Goal: Information Seeking & Learning: Learn about a topic

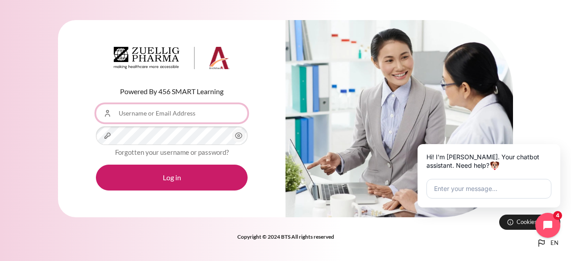
click at [192, 118] on input "Username or Email Address" at bounding box center [172, 113] width 152 height 19
type input "[EMAIL_ADDRESS][DOMAIN_NAME]"
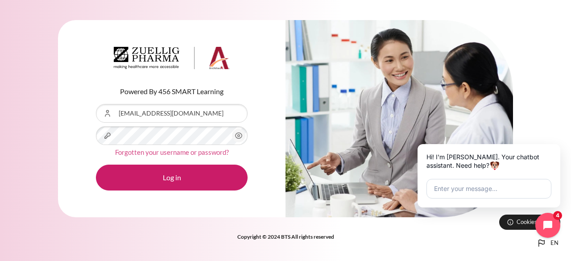
click at [212, 153] on link "Forgotten your username or password?" at bounding box center [172, 152] width 114 height 8
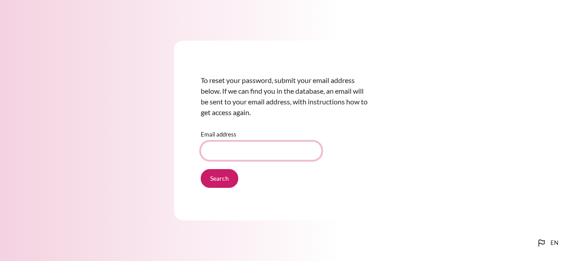
click at [270, 157] on input "Email address" at bounding box center [261, 150] width 121 height 19
type input "[EMAIL_ADDRESS][DOMAIN_NAME]"
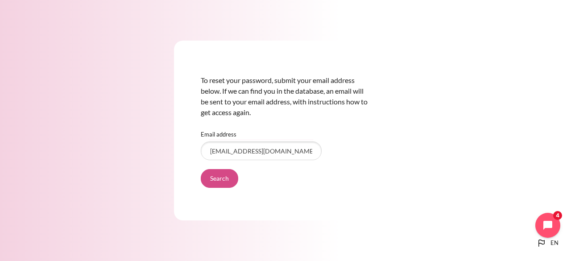
click at [220, 179] on input "Search" at bounding box center [219, 178] width 37 height 19
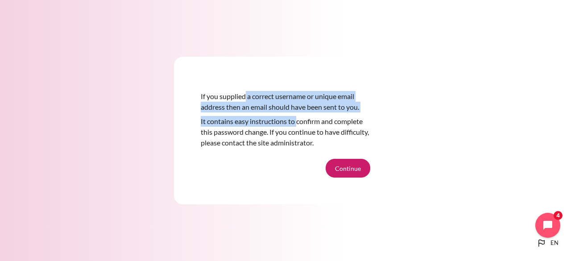
drag, startPoint x: 244, startPoint y: 95, endPoint x: 313, endPoint y: 127, distance: 76.3
click at [308, 125] on div "If you supplied a correct username or unique email address then an email should…" at bounding box center [286, 121] width 170 height 75
click at [338, 169] on button "Continue" at bounding box center [348, 168] width 45 height 19
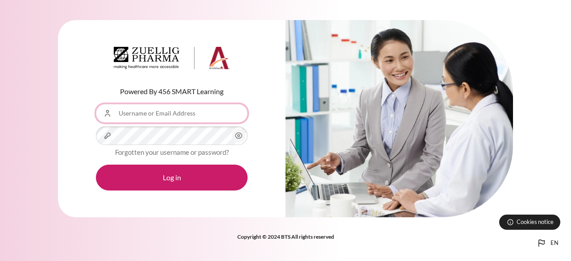
click at [211, 110] on input "Username or Email Address" at bounding box center [172, 113] width 152 height 19
type input "[EMAIL_ADDRESS][DOMAIN_NAME]"
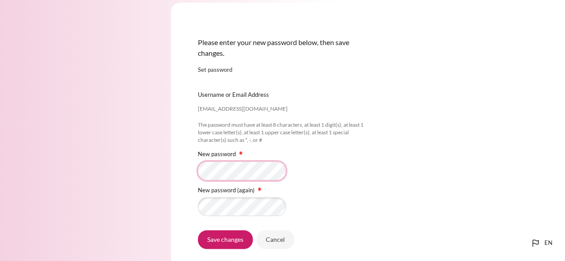
scroll to position [45, 0]
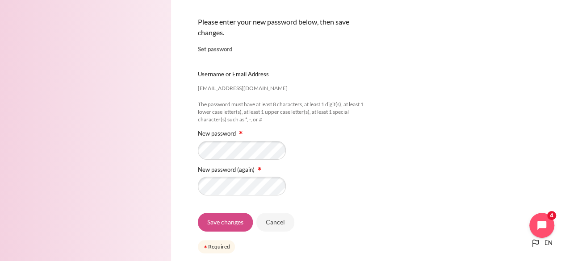
click at [209, 216] on input "Save changes" at bounding box center [225, 222] width 55 height 19
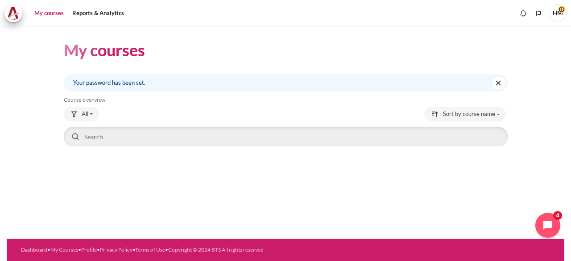
click at [55, 17] on link "My courses" at bounding box center [49, 13] width 36 height 18
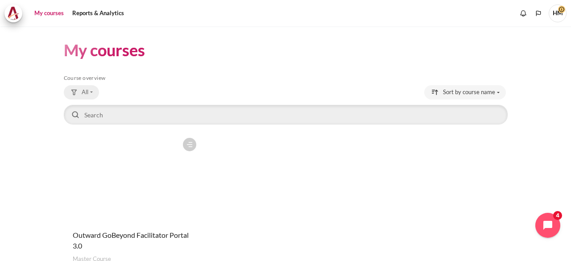
click at [84, 91] on span "All" at bounding box center [85, 92] width 7 height 9
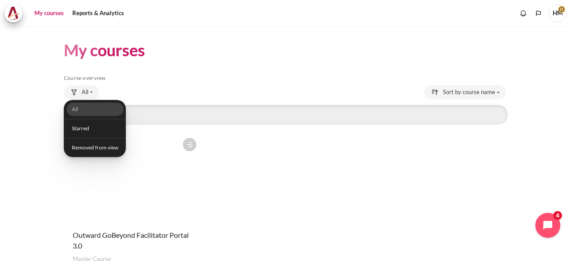
click at [181, 69] on div "My courses Skip Course overview Course overview All All 2" at bounding box center [286, 165] width 444 height 278
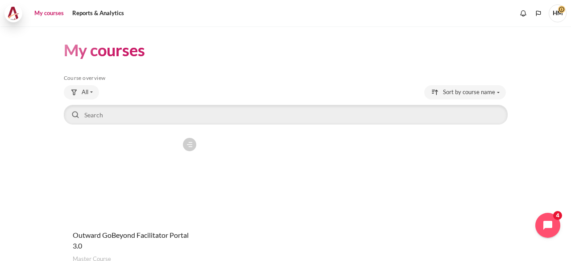
click at [14, 8] on img at bounding box center [13, 13] width 12 height 13
click at [555, 12] on span "HM" at bounding box center [558, 13] width 18 height 18
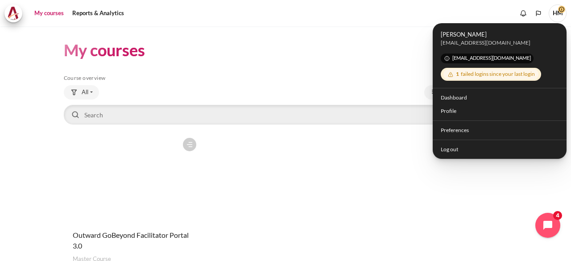
click at [369, 76] on h5 "Course overview" at bounding box center [286, 78] width 444 height 7
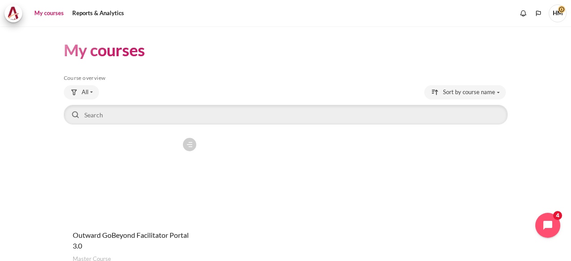
click at [561, 14] on span "HM" at bounding box center [558, 13] width 18 height 18
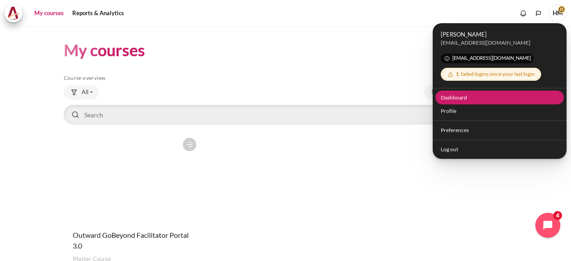
click at [457, 96] on link "Dashboard" at bounding box center [500, 98] width 129 height 14
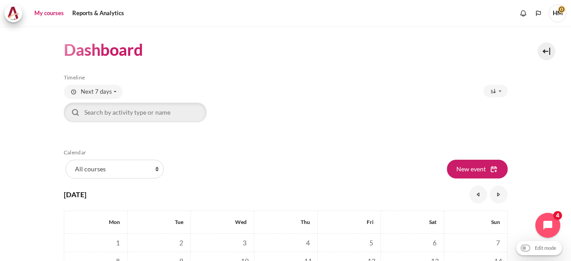
click at [46, 15] on link "My courses" at bounding box center [49, 13] width 36 height 18
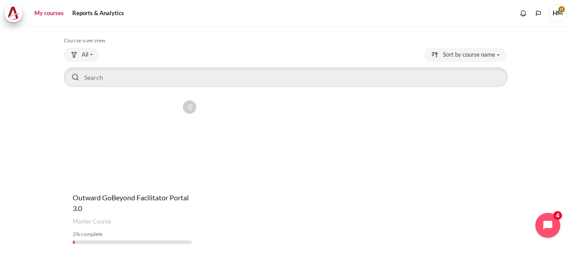
scroll to position [65, 0]
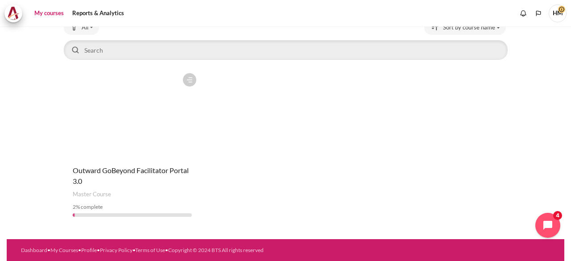
click at [125, 153] on figure "Content" at bounding box center [132, 113] width 137 height 89
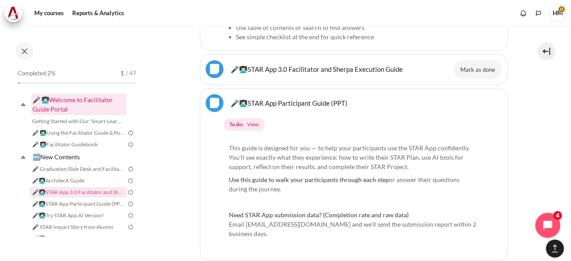
click at [100, 106] on link "🎤 👩🏻‍💻Welcome to Facilitator Guide Portal" at bounding box center [78, 104] width 95 height 21
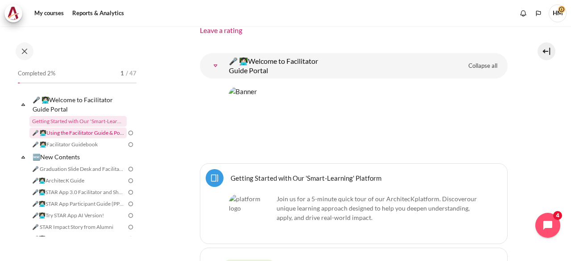
click at [91, 134] on link "🎤 👩🏻‍💻Using the Facilitator Guide & Portal" at bounding box center [77, 133] width 97 height 11
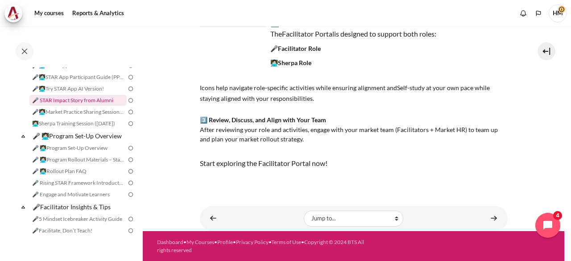
scroll to position [134, 0]
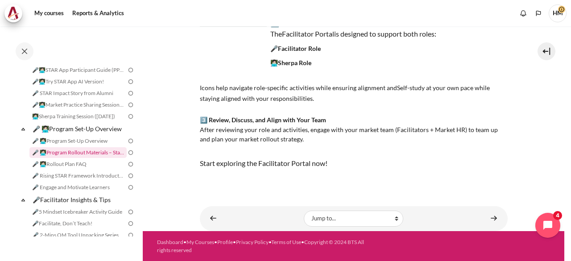
click at [90, 158] on link "🎤 👩🏻‍💻Program Rollout Materials – Starter Kit" at bounding box center [77, 152] width 97 height 11
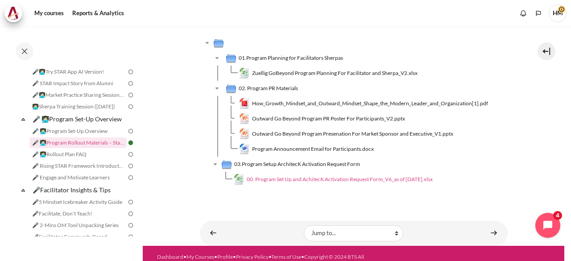
scroll to position [346, 0]
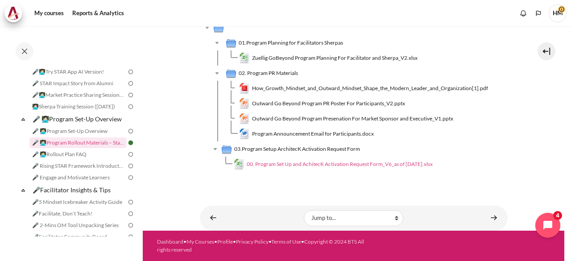
click at [304, 164] on span "00. Program Set Up and AchitecK Activation Request Form_V6_as of [DATE].xlsx" at bounding box center [340, 164] width 186 height 8
